Goal: Task Accomplishment & Management: Complete application form

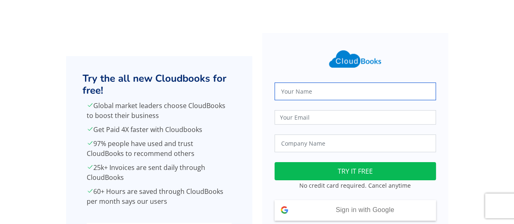
click at [318, 94] on input "text" at bounding box center [354, 91] width 161 height 18
type input "[PERSON_NAME]"
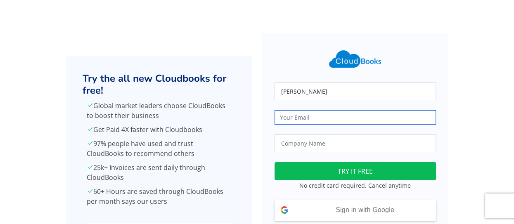
type input "wendell.brown15@gmail.com"
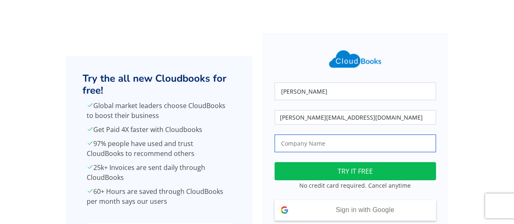
click at [325, 144] on input "text" at bounding box center [354, 143] width 161 height 18
type input "Salem Presbyterian Church"
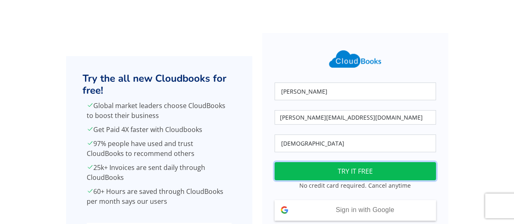
click at [352, 174] on button "TRY IT FREE" at bounding box center [354, 171] width 161 height 18
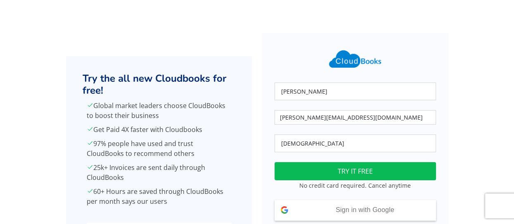
scroll to position [85, 0]
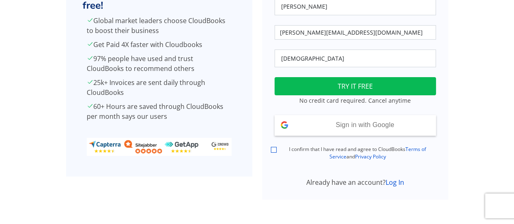
click at [273, 150] on input "I confirm that I have read and agree to CloudBooks Terms of Service and Privacy…" at bounding box center [274, 150] width 6 height 6
checkbox input "true"
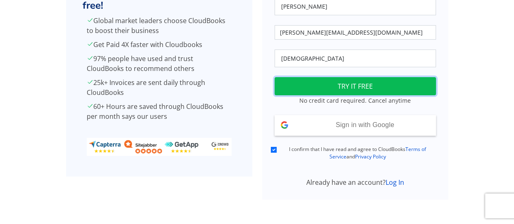
click at [361, 86] on button "TRY IT FREE" at bounding box center [354, 86] width 161 height 18
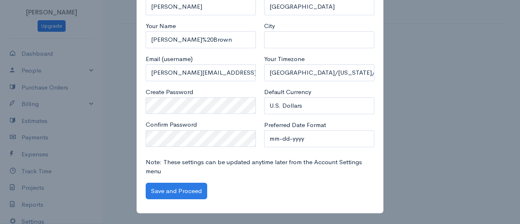
scroll to position [16, 0]
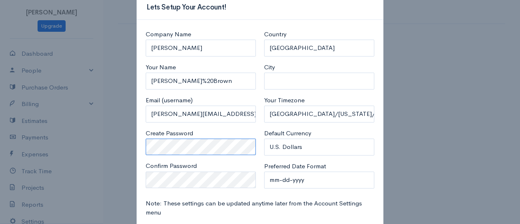
click at [137, 144] on div "Company Name Wendell Brown Your Name Wendell%20Brown Email (username) wendell.b…" at bounding box center [260, 137] width 247 height 235
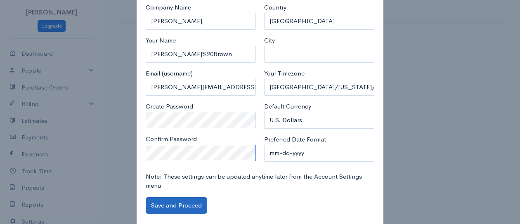
scroll to position [58, 0]
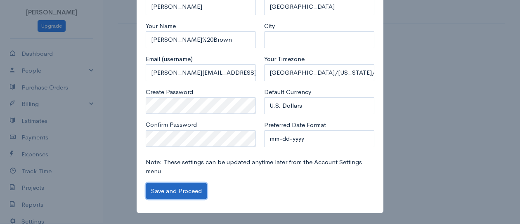
click at [188, 190] on button "Save and Proceed" at bounding box center [176, 191] width 61 height 17
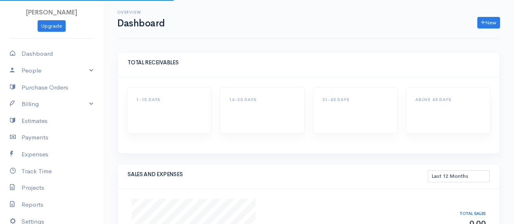
select select "365"
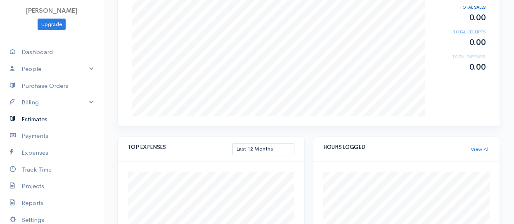
scroll to position [43, 0]
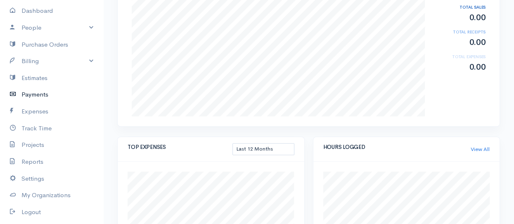
click at [39, 94] on link "Payments" at bounding box center [51, 94] width 103 height 17
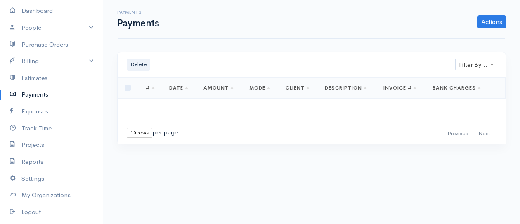
click at [174, 88] on link "Date" at bounding box center [178, 88] width 19 height 7
click at [185, 87] on link "Date" at bounding box center [178, 88] width 19 height 7
click at [177, 86] on link "Date" at bounding box center [178, 88] width 19 height 7
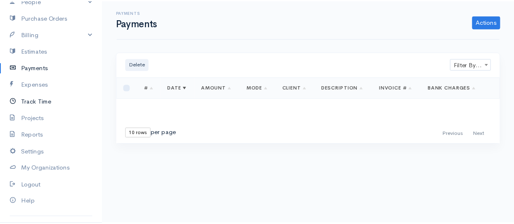
scroll to position [84, 0]
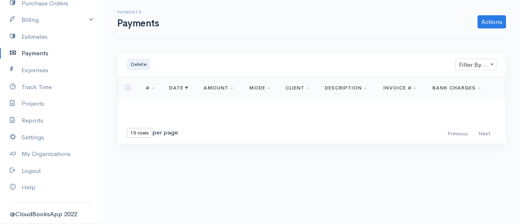
click at [147, 88] on link "#" at bounding box center [150, 88] width 9 height 7
click at [151, 86] on link "#" at bounding box center [150, 88] width 9 height 7
click at [490, 21] on link "Actions" at bounding box center [491, 21] width 28 height 13
click at [453, 39] on link "Enter Payment" at bounding box center [463, 39] width 85 height 14
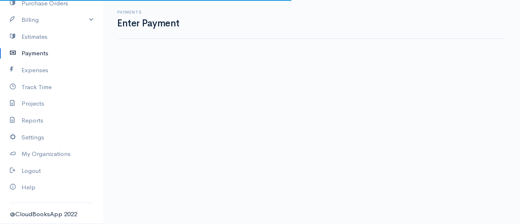
select select "2"
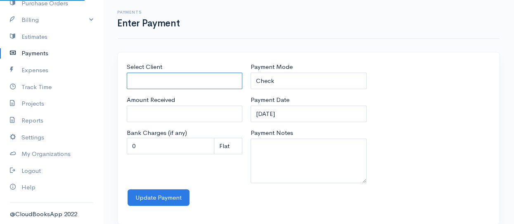
click at [137, 78] on input "Select Client" at bounding box center [184, 81] width 115 height 17
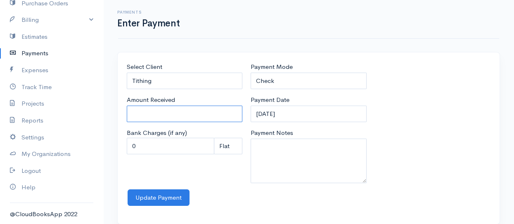
click at [148, 113] on input "Amount Received" at bounding box center [184, 114] width 115 height 17
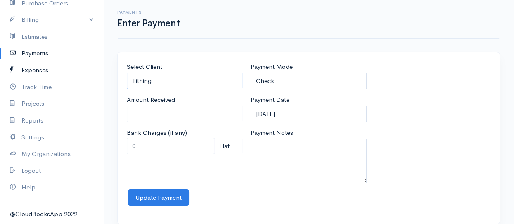
drag, startPoint x: 153, startPoint y: 80, endPoint x: 54, endPoint y: 66, distance: 100.5
click at [54, 66] on body "[PERSON_NAME] Upgrade Dashboard People Clients Vendors Staff Users Purchase Ord…" at bounding box center [257, 117] width 514 height 234
type input "Offering"
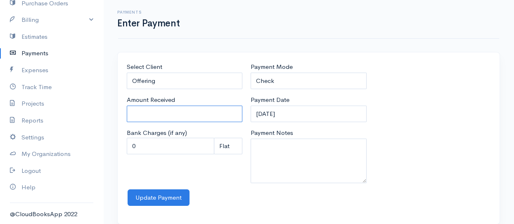
click at [153, 112] on input "Amount Received" at bounding box center [184, 114] width 115 height 17
